Goal: Check status: Check status

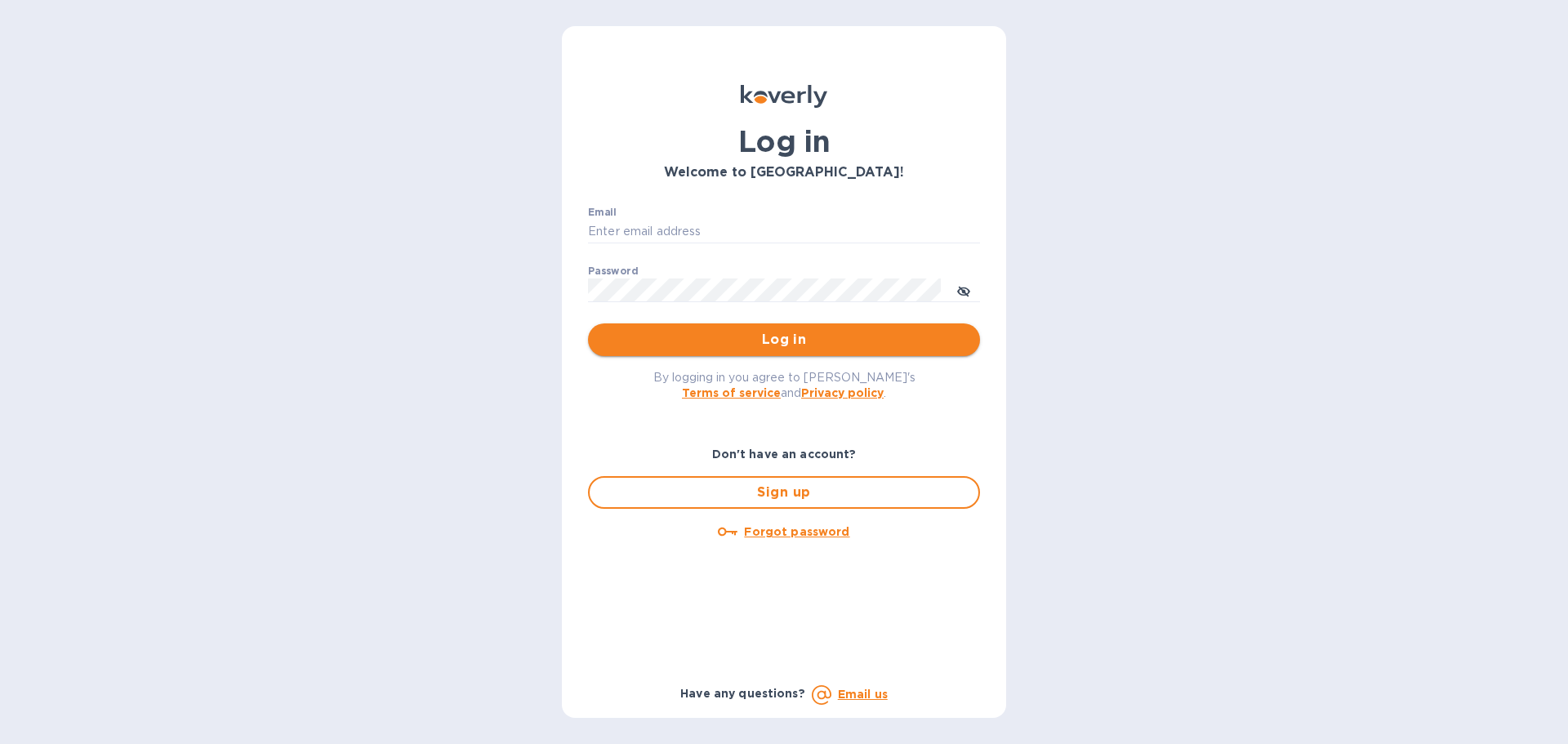
type input "adam@apwineimports.com"
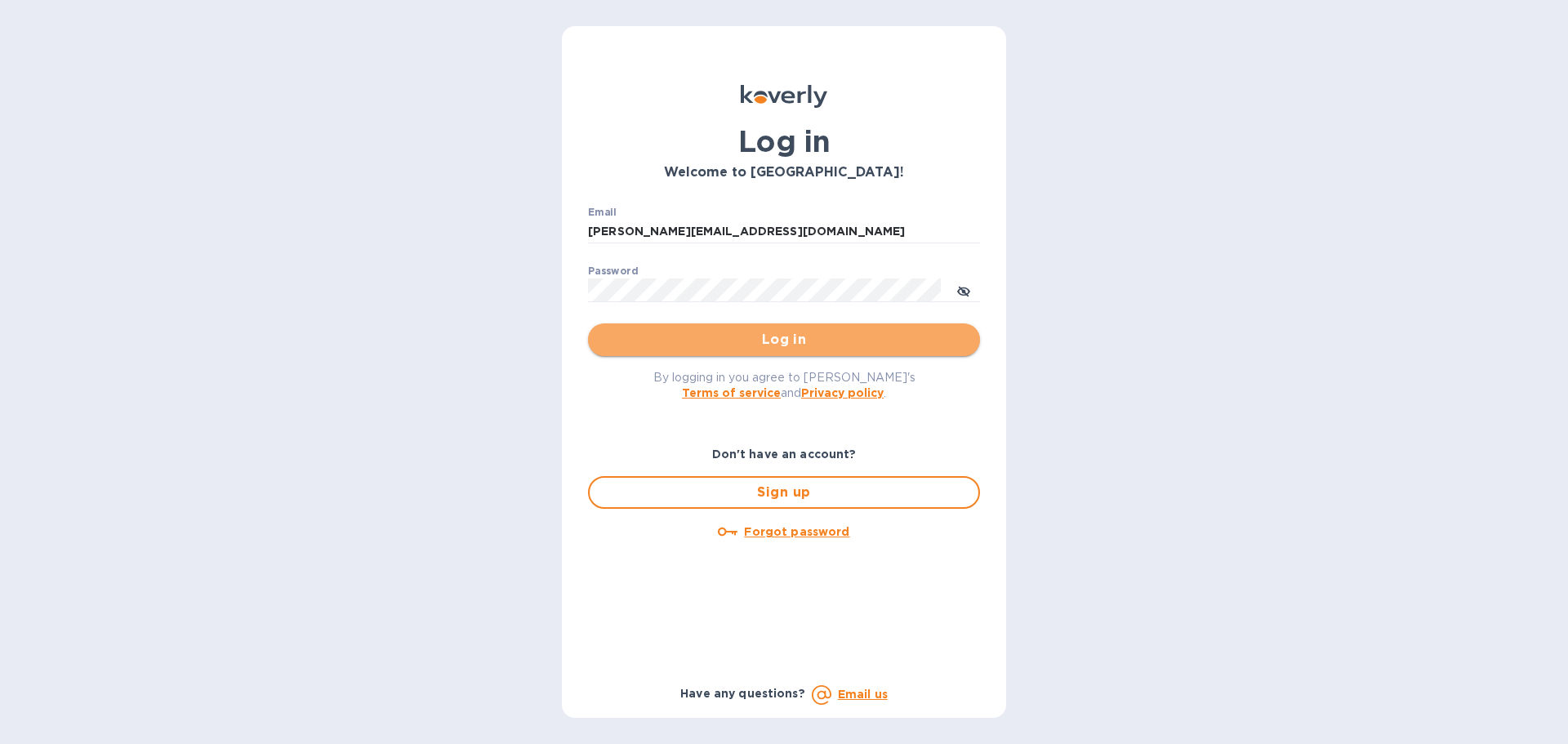
click at [807, 333] on span "Log in" at bounding box center [784, 340] width 366 height 20
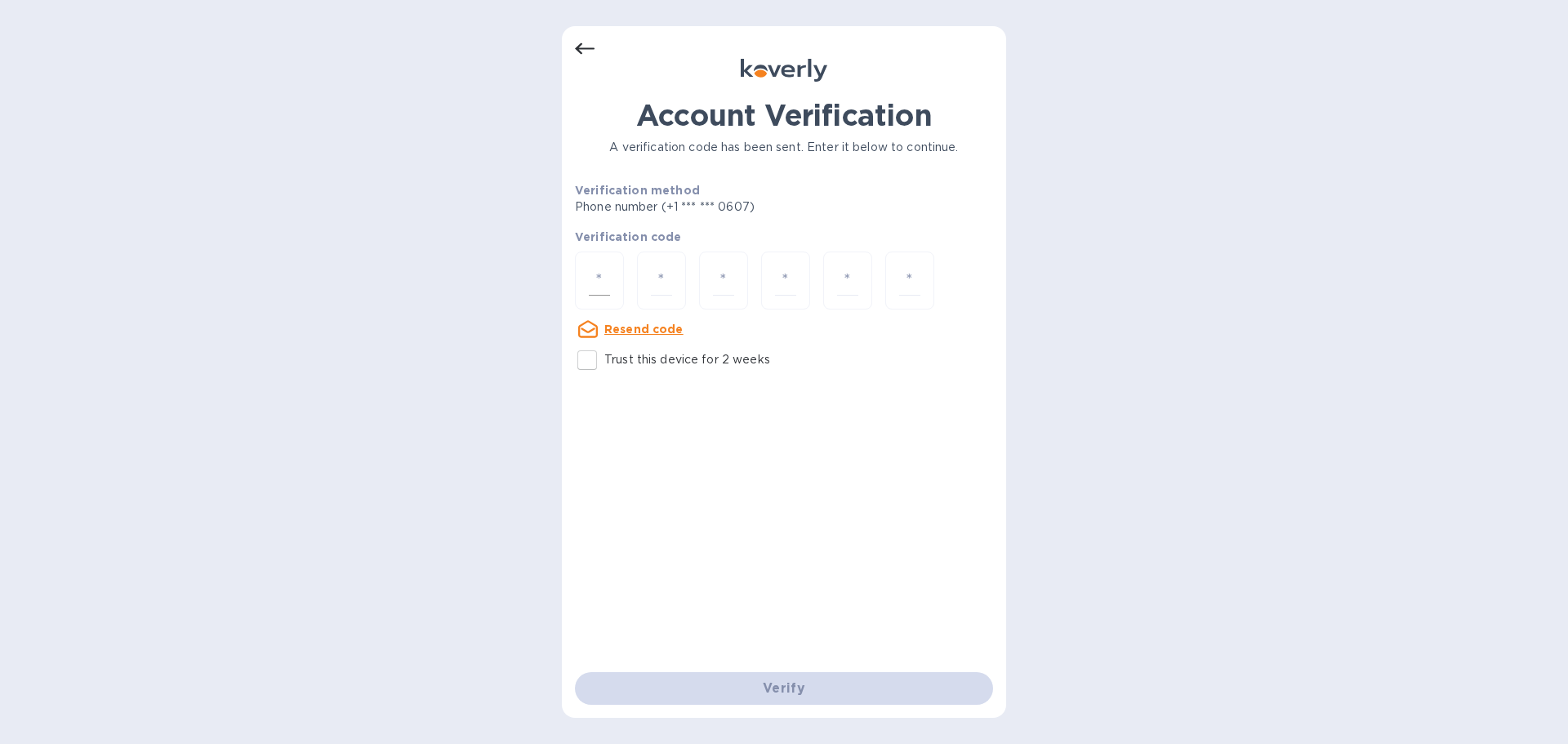
click at [614, 271] on div at bounding box center [599, 280] width 49 height 58
type input "2"
type input "5"
type input "6"
type input "2"
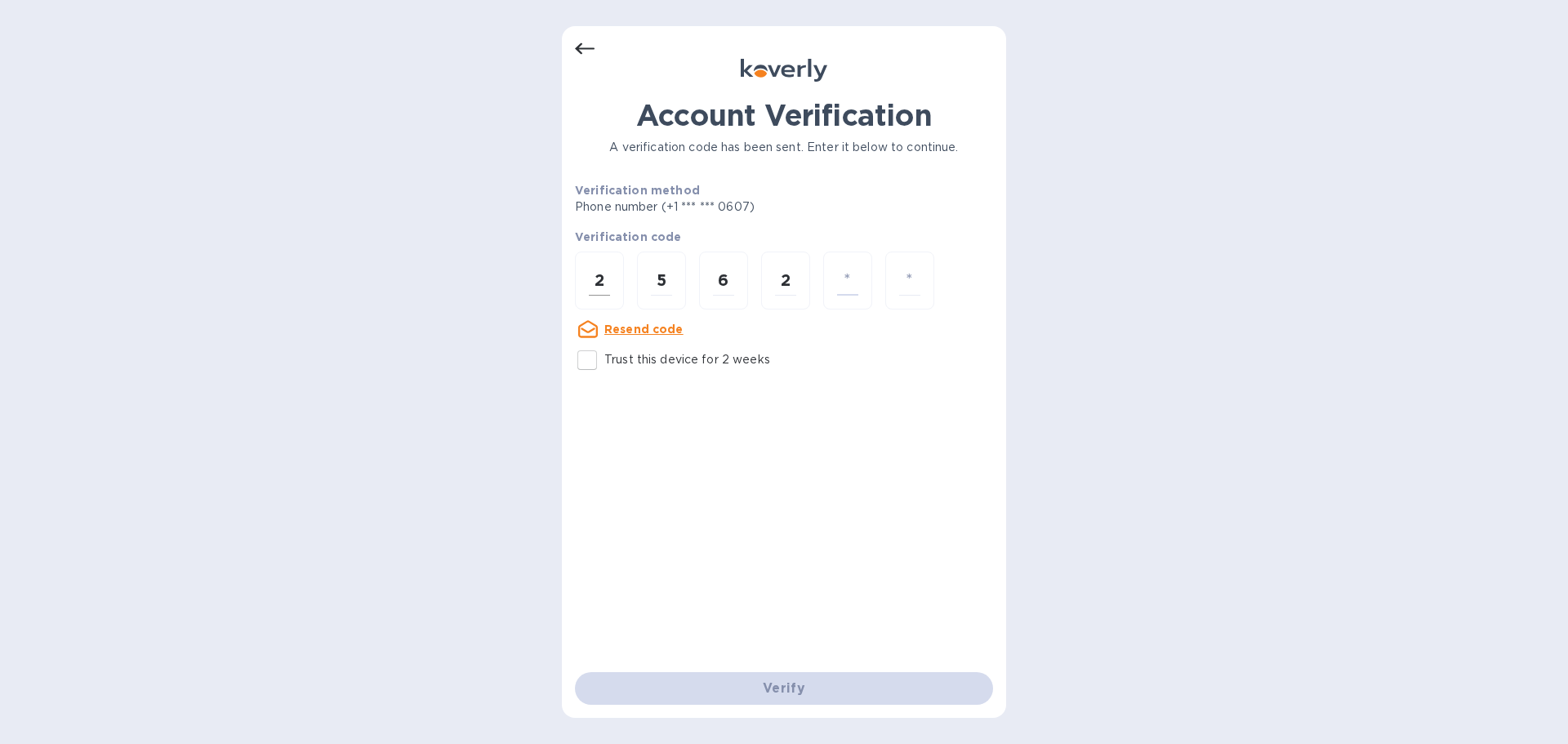
type input "6"
type input "1"
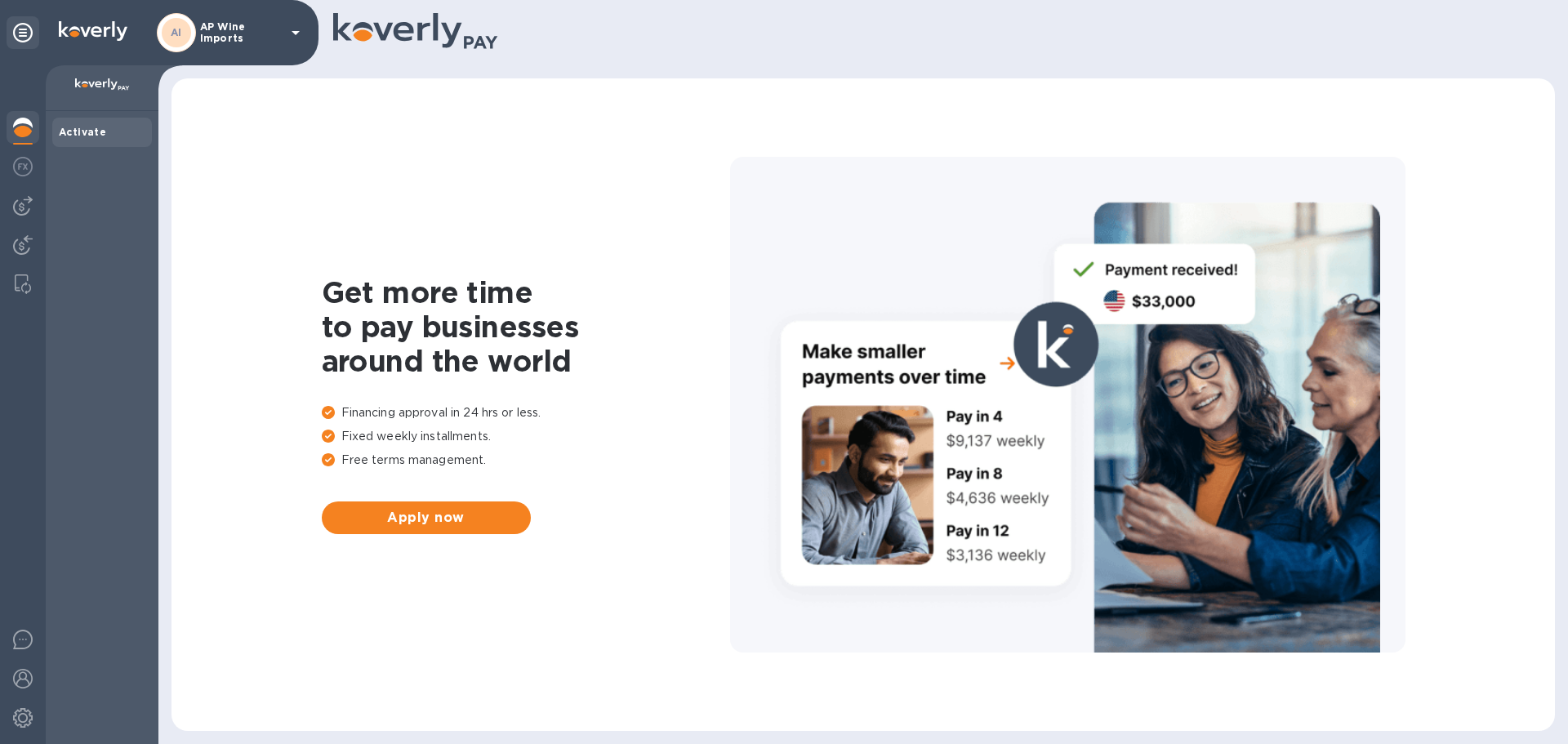
click at [283, 32] on div "AI AP Wine Imports" at bounding box center [231, 32] width 148 height 39
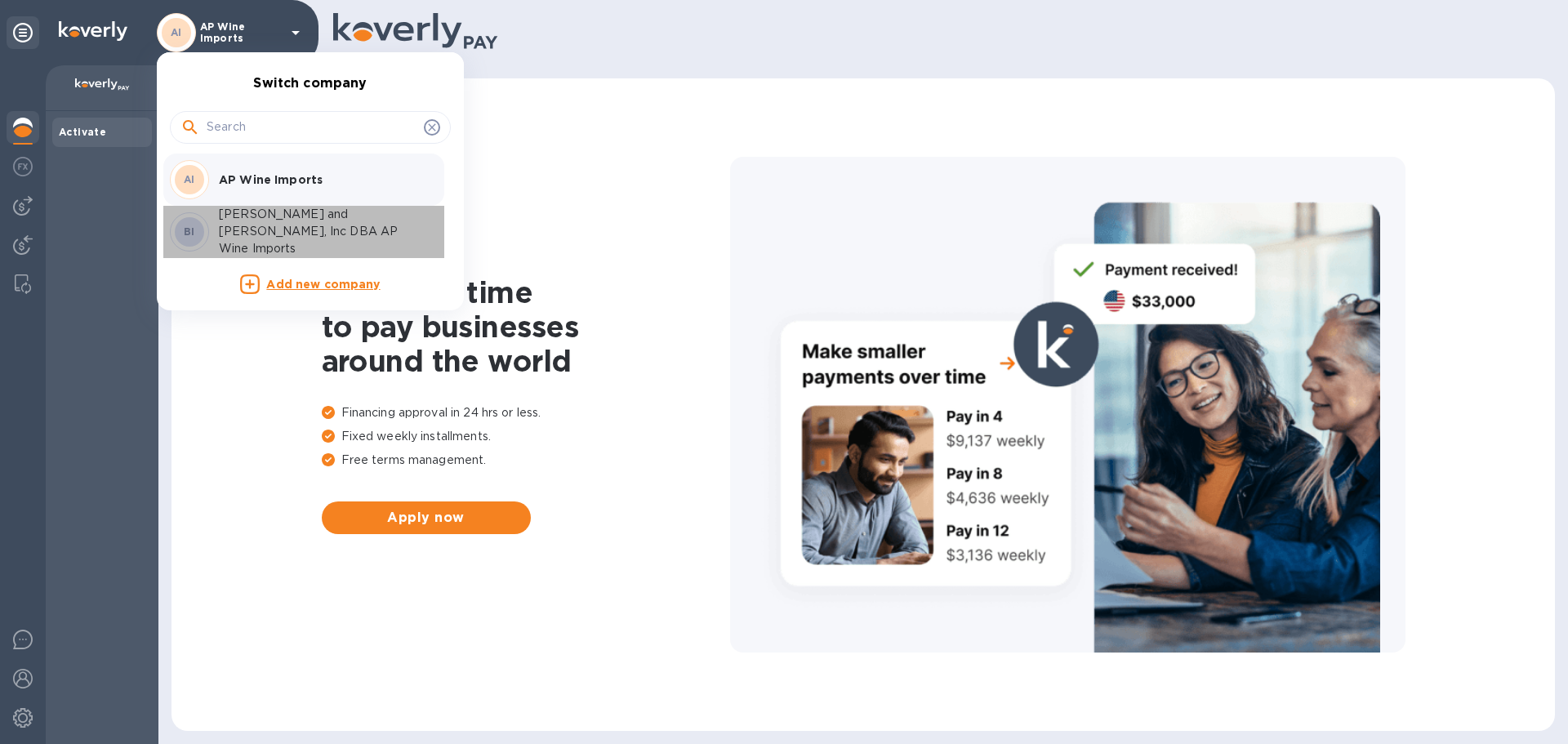
click at [305, 226] on p "[PERSON_NAME] and [PERSON_NAME], Inc DBA AP Wine Imports" at bounding box center [322, 231] width 206 height 51
